Goal: Information Seeking & Learning: Find contact information

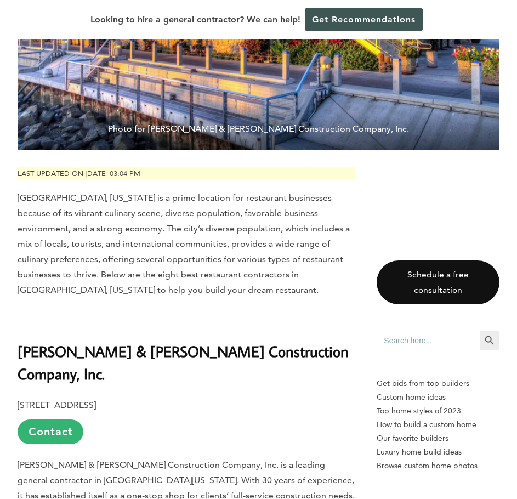
scroll to position [493, 0]
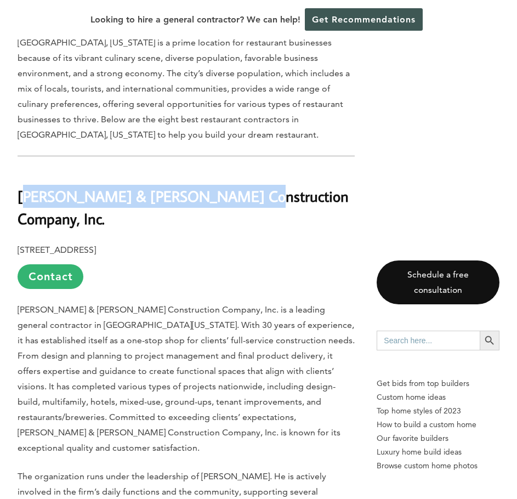
drag, startPoint x: 23, startPoint y: 169, endPoint x: 224, endPoint y: 169, distance: 201.1
click at [224, 186] on b "[PERSON_NAME] & [PERSON_NAME] Construction Company, Inc." at bounding box center [183, 207] width 331 height 42
click at [71, 186] on b "[PERSON_NAME] & [PERSON_NAME] Construction Company, Inc." at bounding box center [183, 207] width 331 height 42
drag, startPoint x: 18, startPoint y: 170, endPoint x: 305, endPoint y: 178, distance: 287.2
click at [305, 178] on h2 "[PERSON_NAME] & [PERSON_NAME] Construction Company, Inc." at bounding box center [186, 199] width 337 height 61
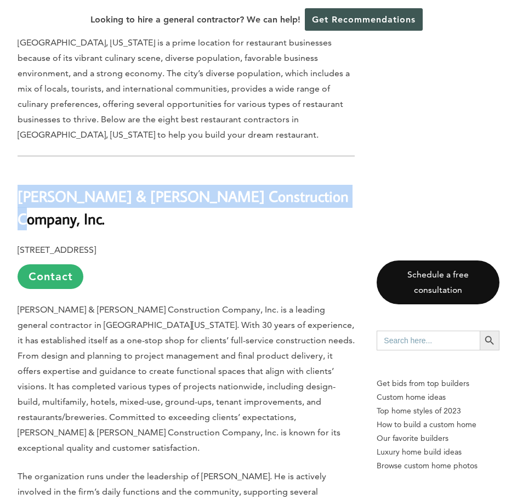
copy b "[PERSON_NAME] & [PERSON_NAME] Construction Company, Inc."
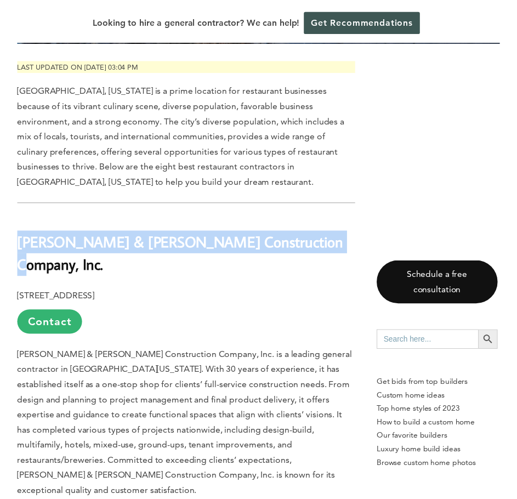
scroll to position [389, 0]
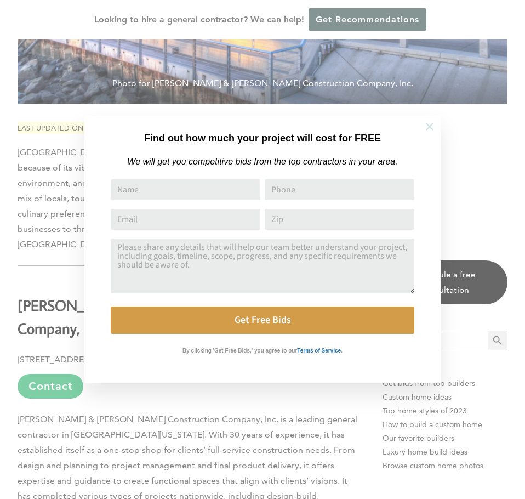
click at [428, 127] on icon at bounding box center [430, 127] width 12 height 12
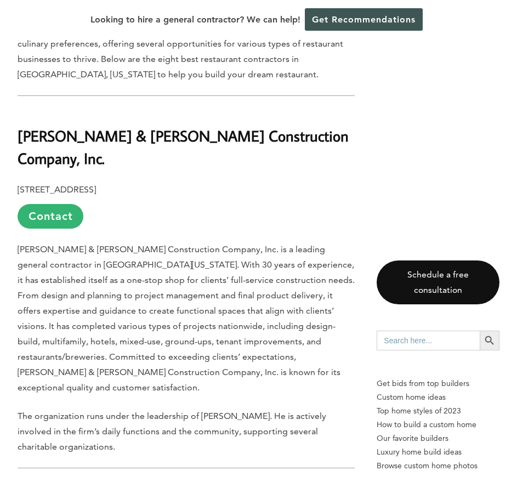
scroll to position [773, 0]
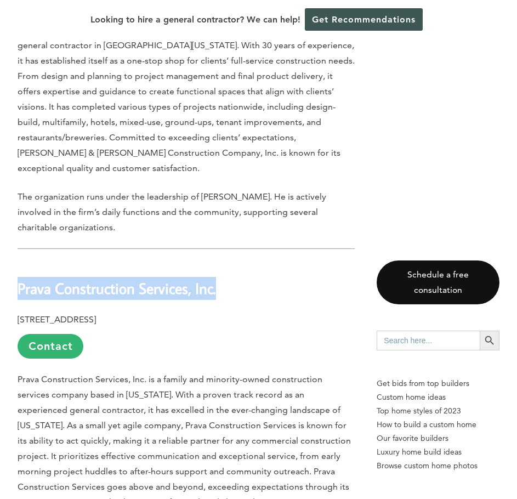
drag, startPoint x: 33, startPoint y: 227, endPoint x: 230, endPoint y: 227, distance: 197.2
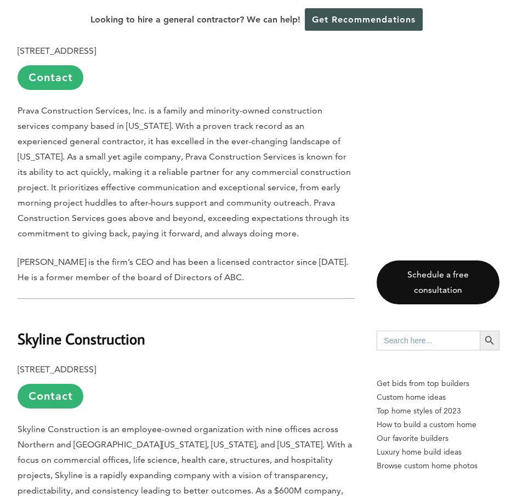
scroll to position [1046, 0]
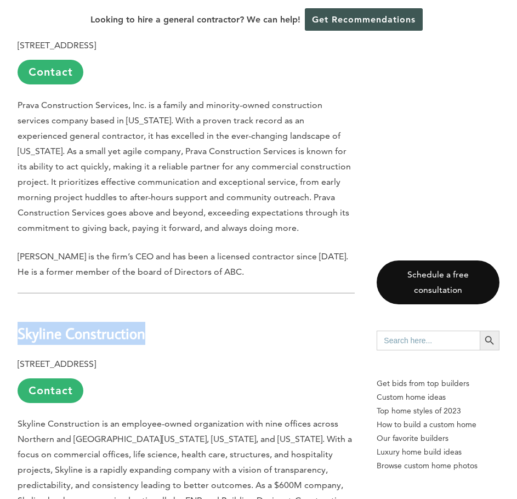
drag, startPoint x: 48, startPoint y: 264, endPoint x: 193, endPoint y: 262, distance: 144.6
copy b "Skyline Construction"
drag, startPoint x: 18, startPoint y: 297, endPoint x: 128, endPoint y: 296, distance: 110.1
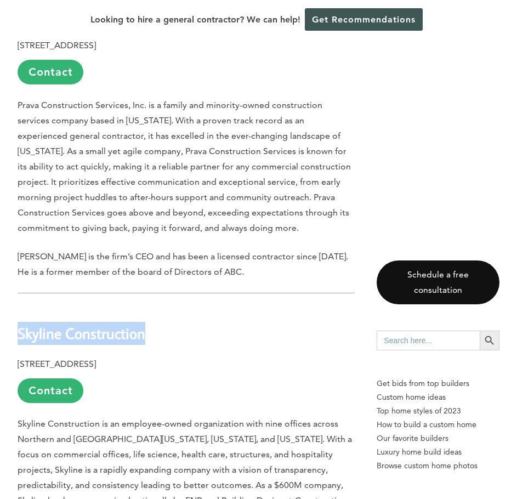
click at [96, 358] on b "[STREET_ADDRESS]" at bounding box center [57, 363] width 78 height 10
copy b "[STREET_ADDRESS],"
drag, startPoint x: 190, startPoint y: 299, endPoint x: 250, endPoint y: 298, distance: 59.7
click at [250, 356] on p "[STREET_ADDRESS] Contact" at bounding box center [186, 379] width 337 height 47
copy p "92121"
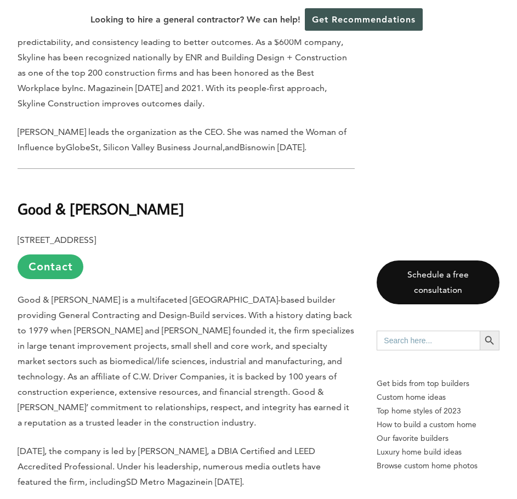
scroll to position [1485, 0]
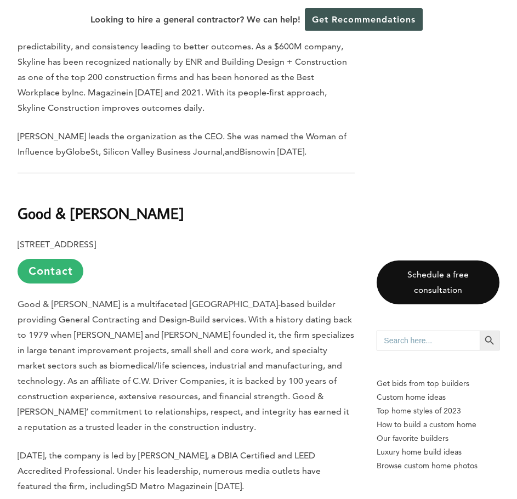
click at [44, 259] on link "Contact" at bounding box center [51, 271] width 66 height 25
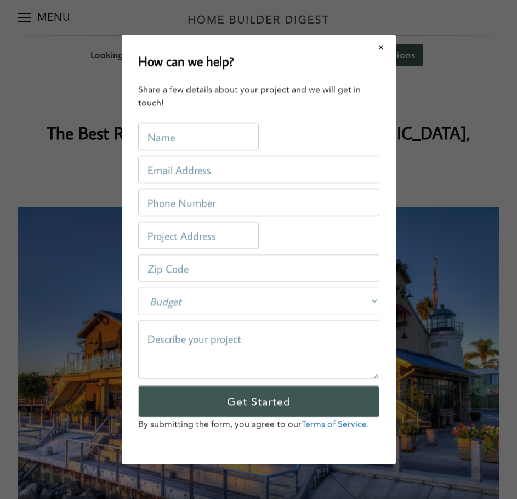
scroll to position [0, 0]
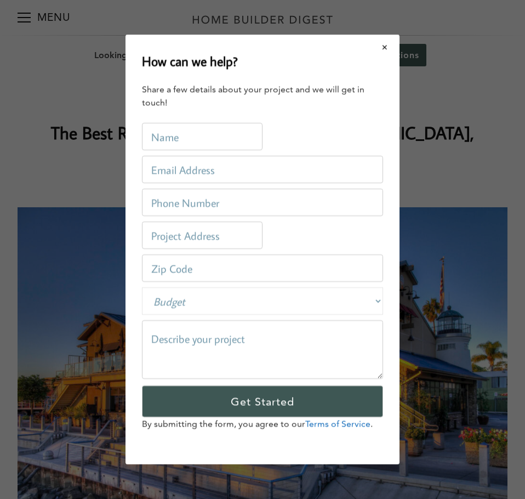
click at [387, 48] on button "Close modal" at bounding box center [384, 47] width 29 height 23
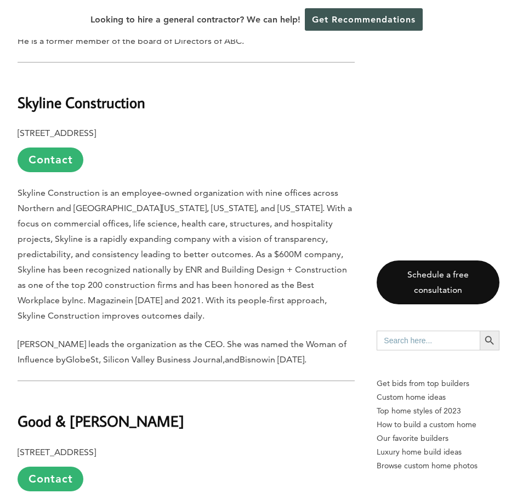
scroll to position [1425, 0]
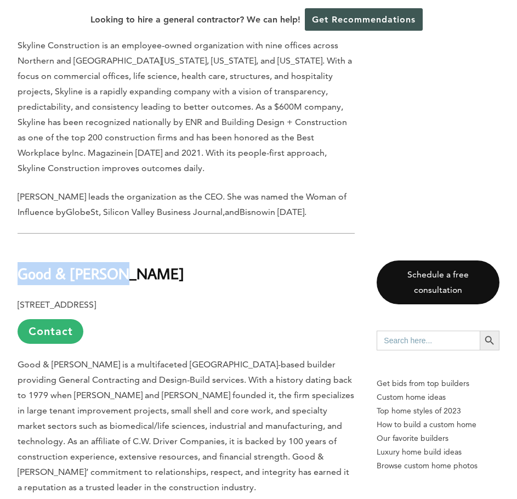
drag, startPoint x: 34, startPoint y: 210, endPoint x: 98, endPoint y: 210, distance: 64.1
click at [130, 247] on h2 "Good & [PERSON_NAME]" at bounding box center [186, 266] width 337 height 38
copy b "Good & [PERSON_NAME]"
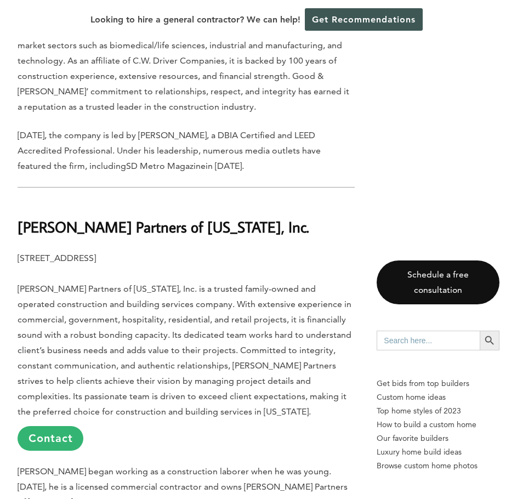
scroll to position [1808, 0]
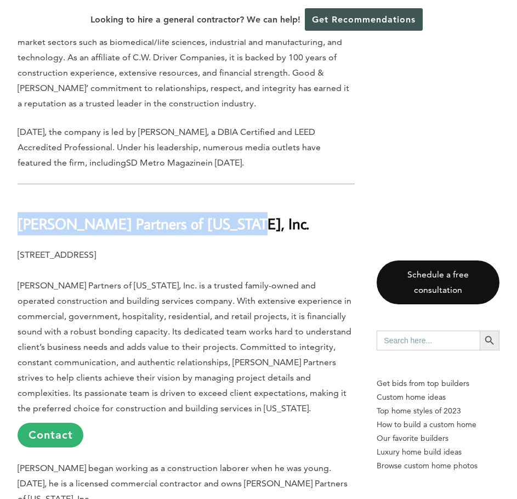
drag, startPoint x: 15, startPoint y: 158, endPoint x: 217, endPoint y: 159, distance: 201.6
click at [217, 159] on div "Last updated on [DATE] 03:04 pm [GEOGRAPHIC_DATA], [US_STATE] is a prime locati…" at bounding box center [258, 402] width 517 height 3445
copy b "[PERSON_NAME] Partners of [US_STATE], Inc."
drag, startPoint x: 18, startPoint y: 188, endPoint x: 95, endPoint y: 189, distance: 77.3
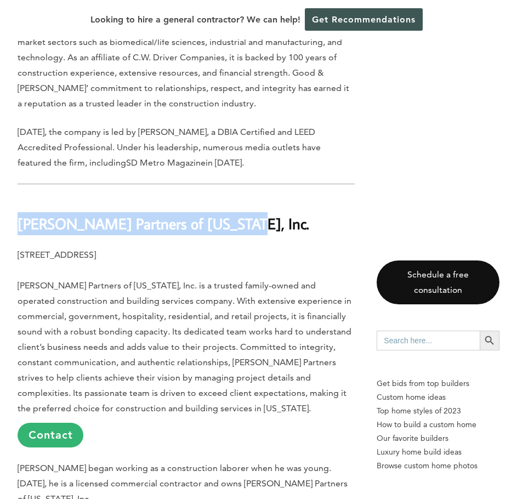
click at [95, 249] on b "[STREET_ADDRESS]" at bounding box center [57, 254] width 78 height 10
copy b "[STREET_ADDRESS]"
drag, startPoint x: 161, startPoint y: 188, endPoint x: 207, endPoint y: 188, distance: 46.0
click at [207, 247] on p "[STREET_ADDRESS] [PERSON_NAME] Partners of [US_STATE], Inc. is a trusted family…" at bounding box center [186, 347] width 337 height 200
copy b "92101"
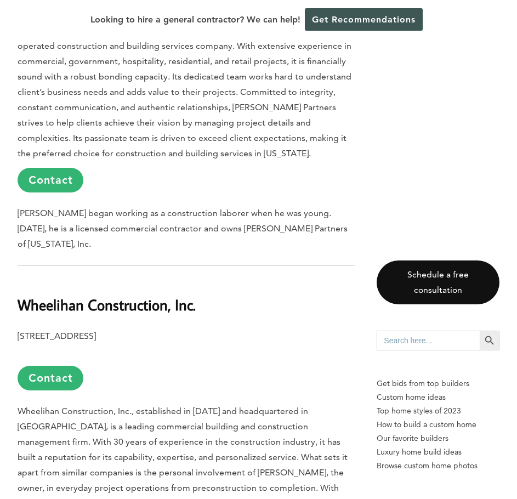
scroll to position [2082, 0]
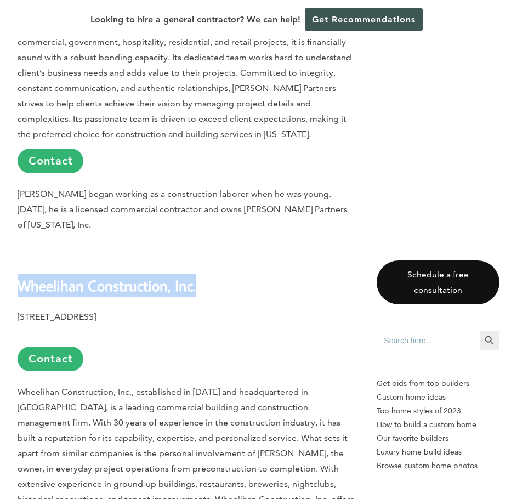
drag, startPoint x: 21, startPoint y: 204, endPoint x: 225, endPoint y: 206, distance: 204.4
click at [225, 259] on h2 "Wheelihan Construction, Inc." at bounding box center [186, 278] width 337 height 38
drag, startPoint x: 19, startPoint y: 236, endPoint x: 122, endPoint y: 237, distance: 103.0
click at [96, 311] on b "[STREET_ADDRESS]" at bounding box center [57, 316] width 78 height 10
drag, startPoint x: 108, startPoint y: 236, endPoint x: 105, endPoint y: 243, distance: 7.1
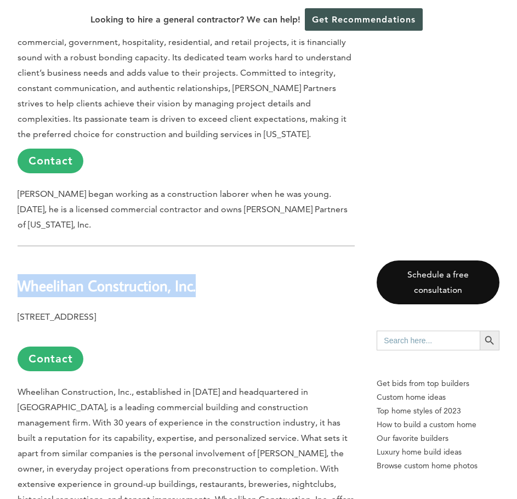
drag, startPoint x: 165, startPoint y: 237, endPoint x: 201, endPoint y: 237, distance: 35.6
click at [201, 309] on p "[STREET_ADDRESS] Contact" at bounding box center [186, 340] width 337 height 62
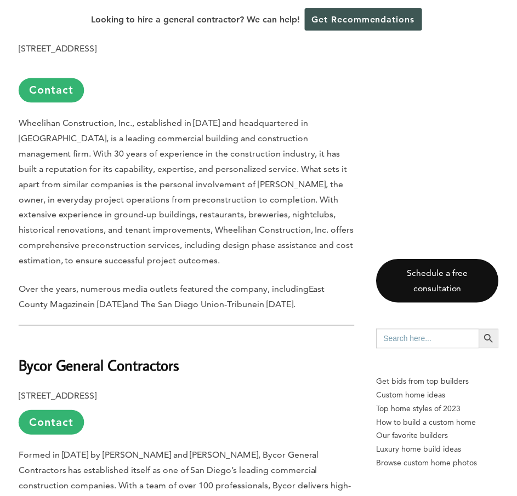
scroll to position [2411, 0]
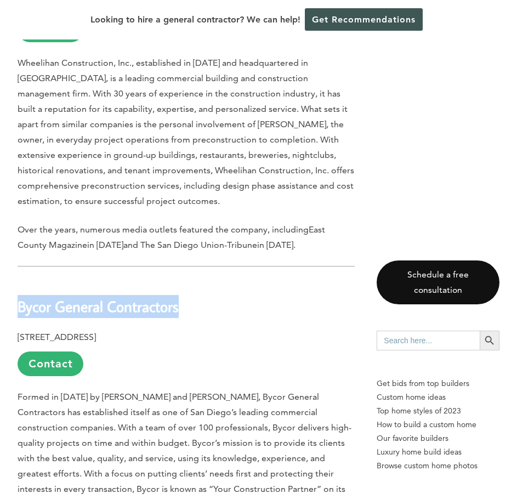
drag, startPoint x: 17, startPoint y: 227, endPoint x: 200, endPoint y: 224, distance: 183.0
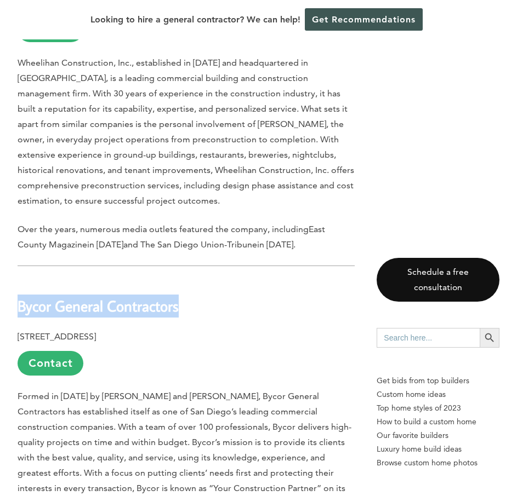
drag, startPoint x: 17, startPoint y: 256, endPoint x: 100, endPoint y: 253, distance: 82.8
drag, startPoint x: 192, startPoint y: 260, endPoint x: 214, endPoint y: 260, distance: 21.4
click at [214, 329] on p "[STREET_ADDRESS] Contact" at bounding box center [186, 352] width 337 height 47
drag, startPoint x: 165, startPoint y: 256, endPoint x: 201, endPoint y: 250, distance: 36.7
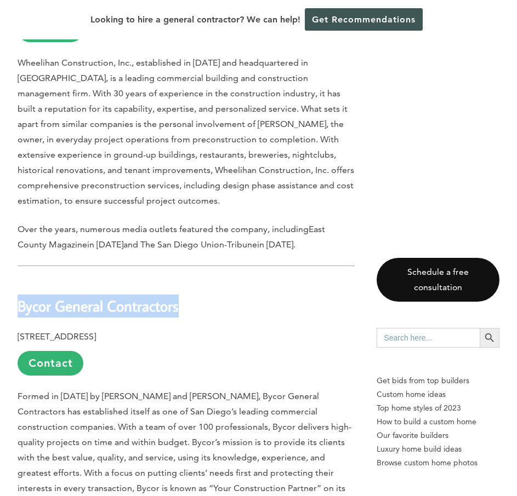
click at [225, 329] on p "[STREET_ADDRESS] Contact" at bounding box center [186, 352] width 337 height 47
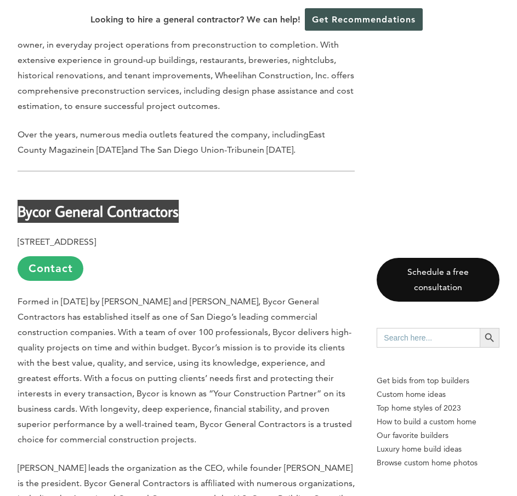
scroll to position [2630, 0]
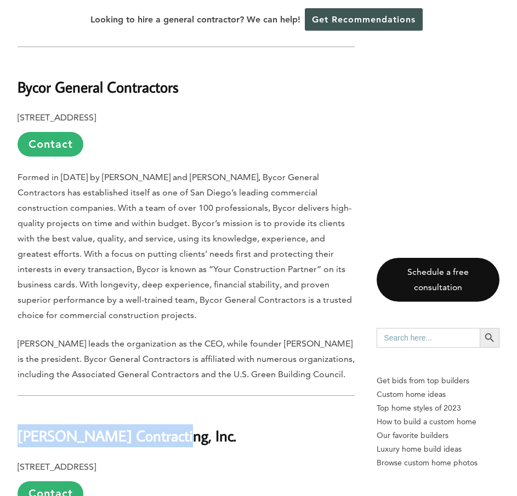
drag, startPoint x: 16, startPoint y: 356, endPoint x: 180, endPoint y: 353, distance: 163.3
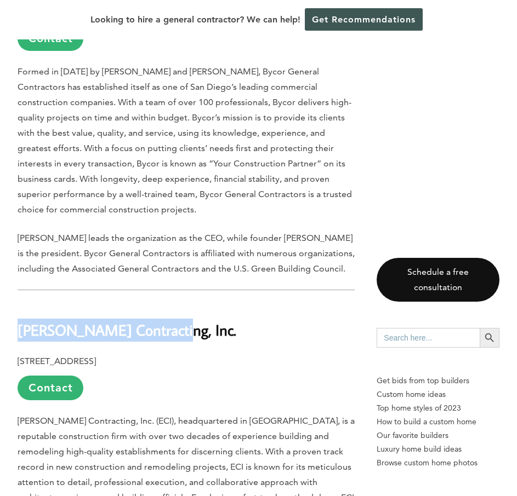
scroll to position [2739, 0]
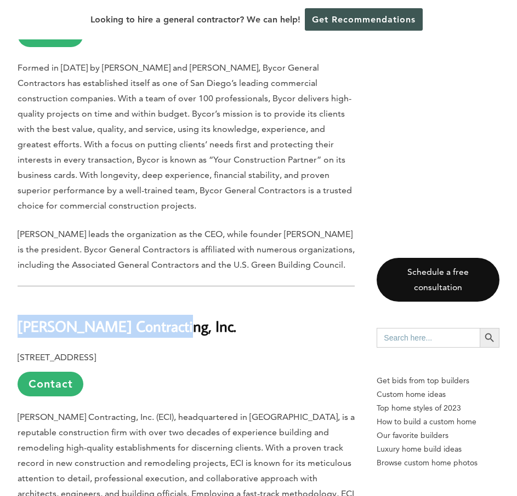
drag, startPoint x: 19, startPoint y: 276, endPoint x: 124, endPoint y: 276, distance: 105.2
click at [96, 352] on b "[STREET_ADDRESS]" at bounding box center [57, 357] width 78 height 10
drag, startPoint x: 199, startPoint y: 278, endPoint x: 230, endPoint y: 276, distance: 30.3
click at [239, 350] on p "[STREET_ADDRESS] Contact" at bounding box center [186, 373] width 337 height 47
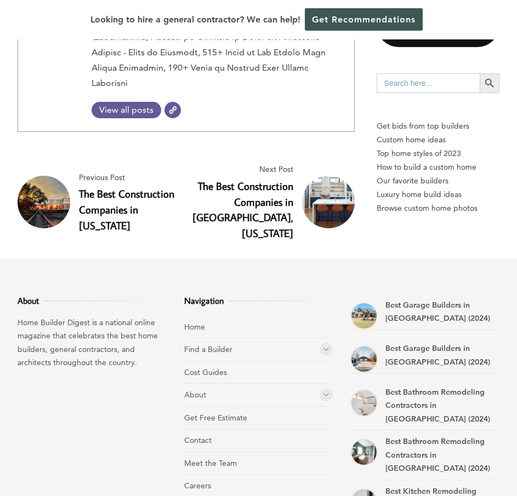
scroll to position [3674, 0]
